Goal: Check status: Check status

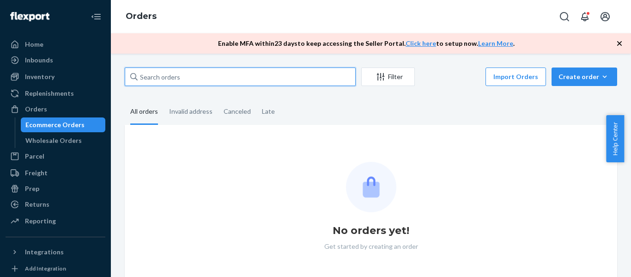
click at [214, 78] on input "text" at bounding box center [240, 76] width 231 height 18
paste input "#710763"
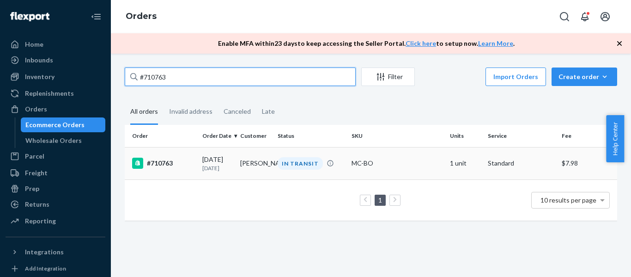
type input "#710763"
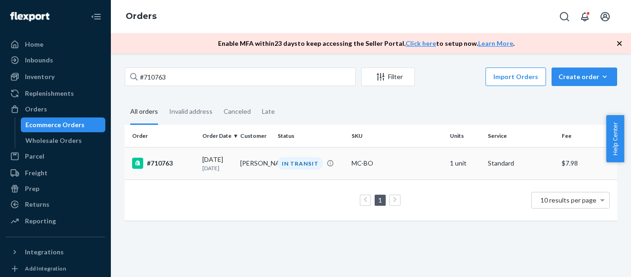
click at [161, 163] on div "#710763" at bounding box center [163, 162] width 63 height 11
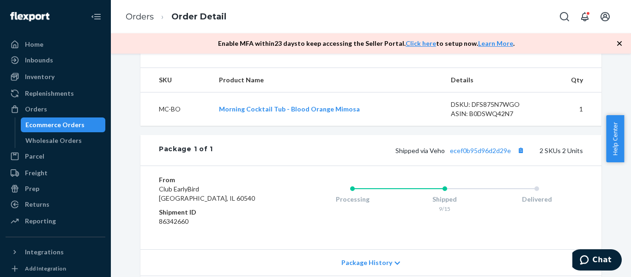
scroll to position [415, 0]
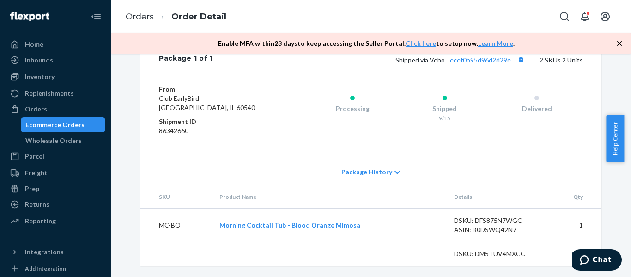
click at [369, 176] on span "Package History" at bounding box center [366, 171] width 51 height 9
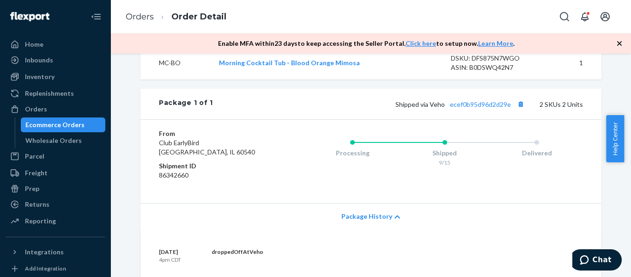
scroll to position [231, 0]
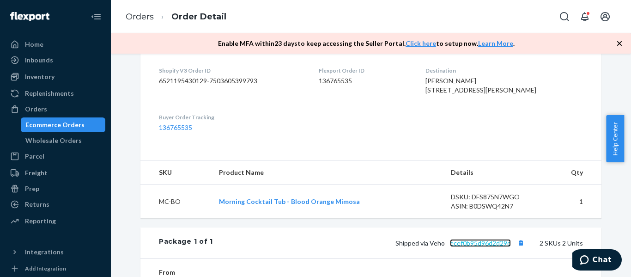
click at [486, 247] on link "ecef0b95d96d2d29e" at bounding box center [480, 243] width 61 height 8
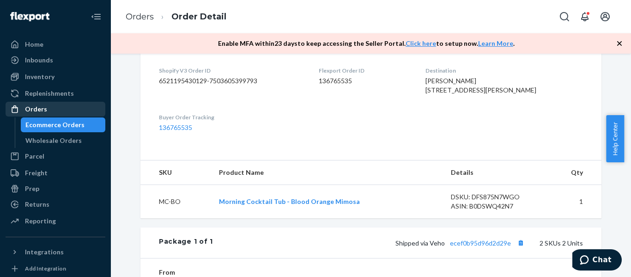
click at [31, 103] on div "Orders" at bounding box center [55, 108] width 98 height 13
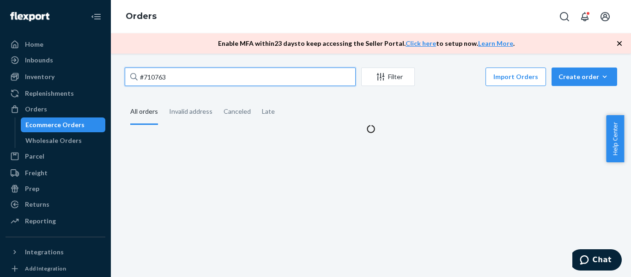
drag, startPoint x: 179, startPoint y: 80, endPoint x: 104, endPoint y: 72, distance: 75.2
click at [105, 78] on div "Home Inbounds Shipping Plans Problems Inventory Products Branded Packaging Repl…" at bounding box center [315, 138] width 631 height 277
paste input "#711124 Complete"
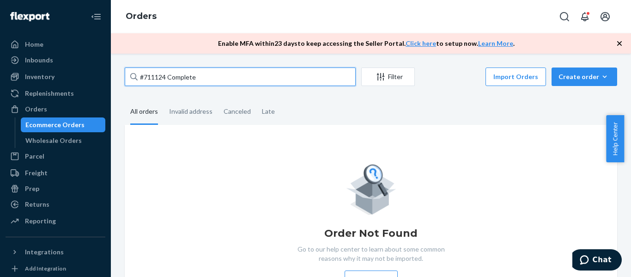
drag, startPoint x: 169, startPoint y: 76, endPoint x: 254, endPoint y: 80, distance: 84.6
click at [254, 80] on input "#711124 Complete" at bounding box center [240, 76] width 231 height 18
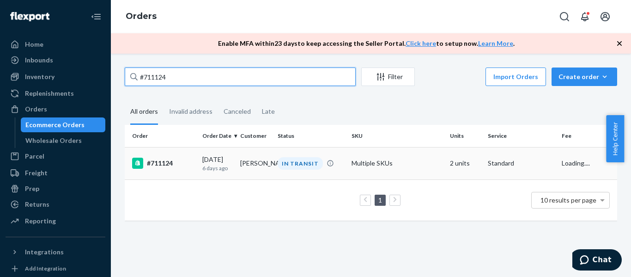
type input "#711124"
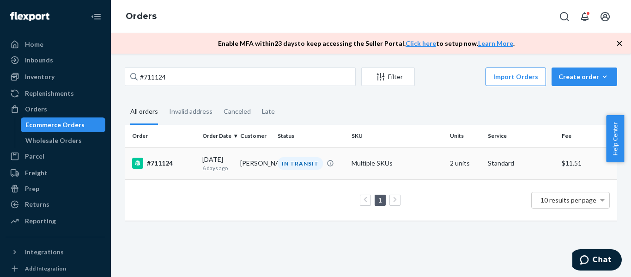
click at [163, 164] on div "#711124" at bounding box center [163, 162] width 63 height 11
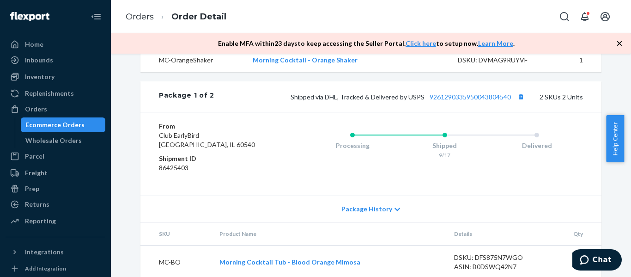
scroll to position [355, 0]
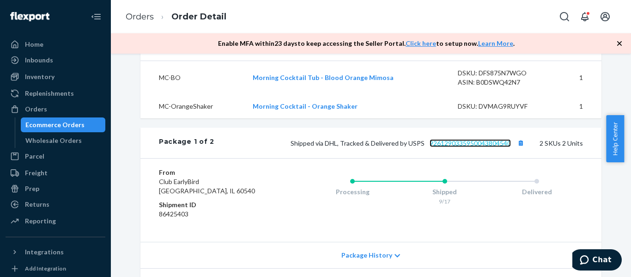
click at [504, 147] on link "9261290335950043804540" at bounding box center [469, 143] width 81 height 8
